Goal: Navigation & Orientation: Find specific page/section

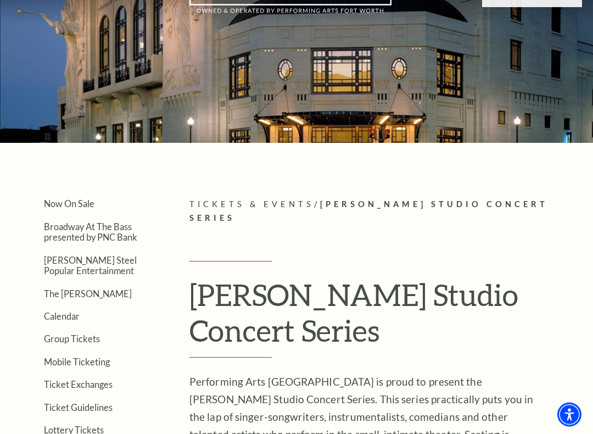
scroll to position [59, 0]
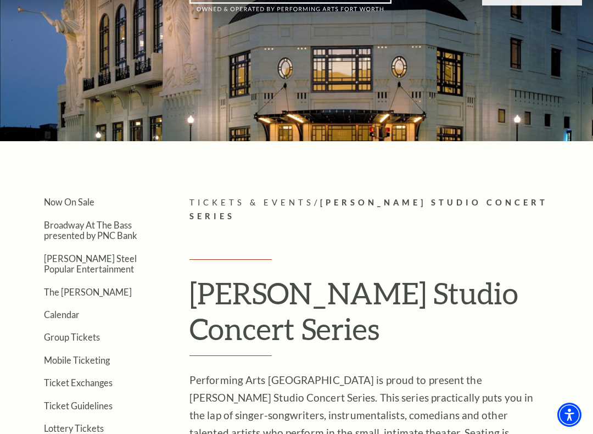
click at [67, 201] on link "Now On Sale" at bounding box center [69, 201] width 50 height 10
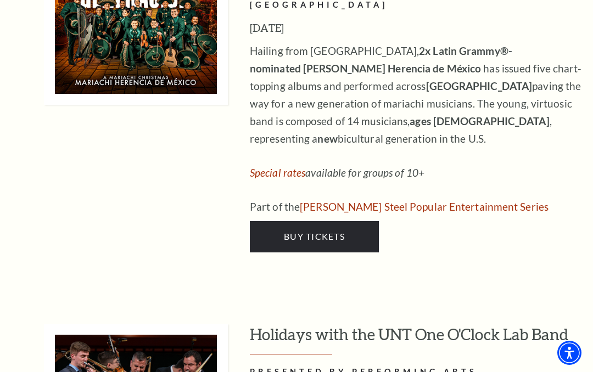
scroll to position [3482, 0]
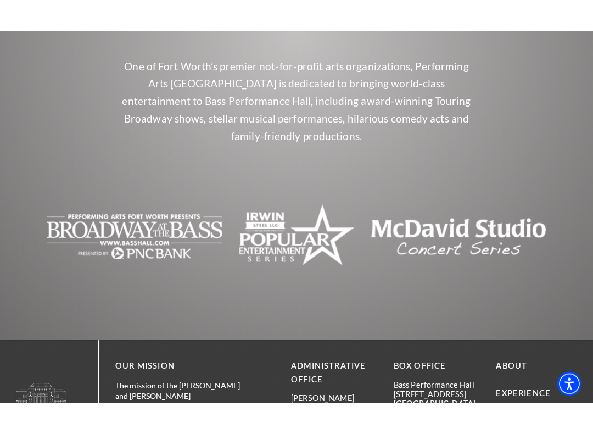
scroll to position [754, 0]
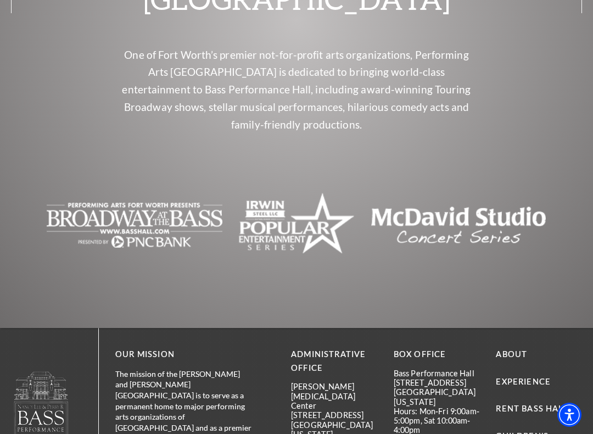
click at [456, 192] on img at bounding box center [458, 225] width 176 height 66
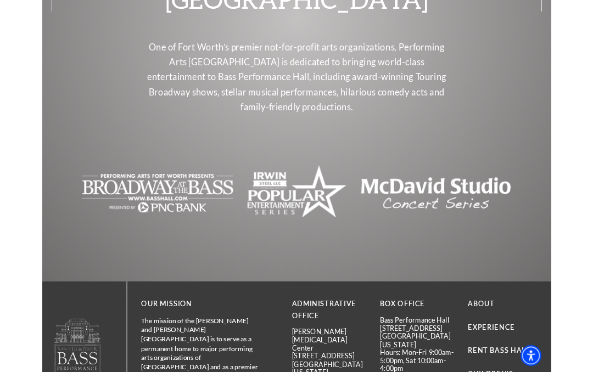
scroll to position [785, 0]
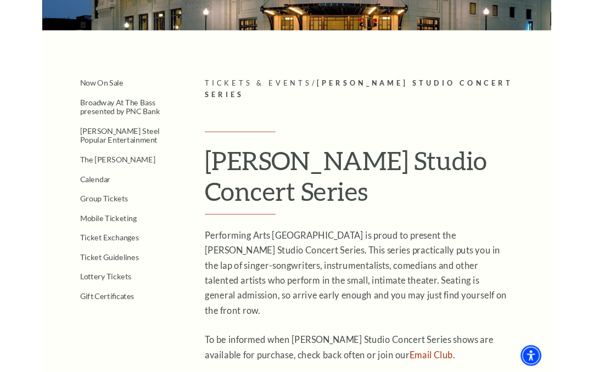
scroll to position [196, 0]
